Goal: Information Seeking & Learning: Learn about a topic

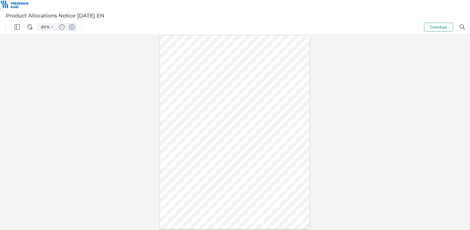
click at [71, 25] on img "Zoom in" at bounding box center [71, 26] width 5 height 5
type input "134"
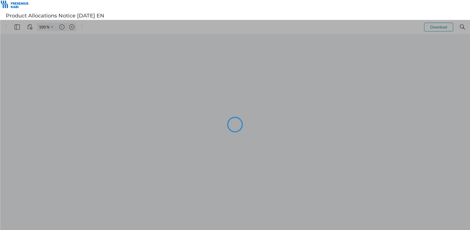
type input "84"
